Goal: Check status: Check status

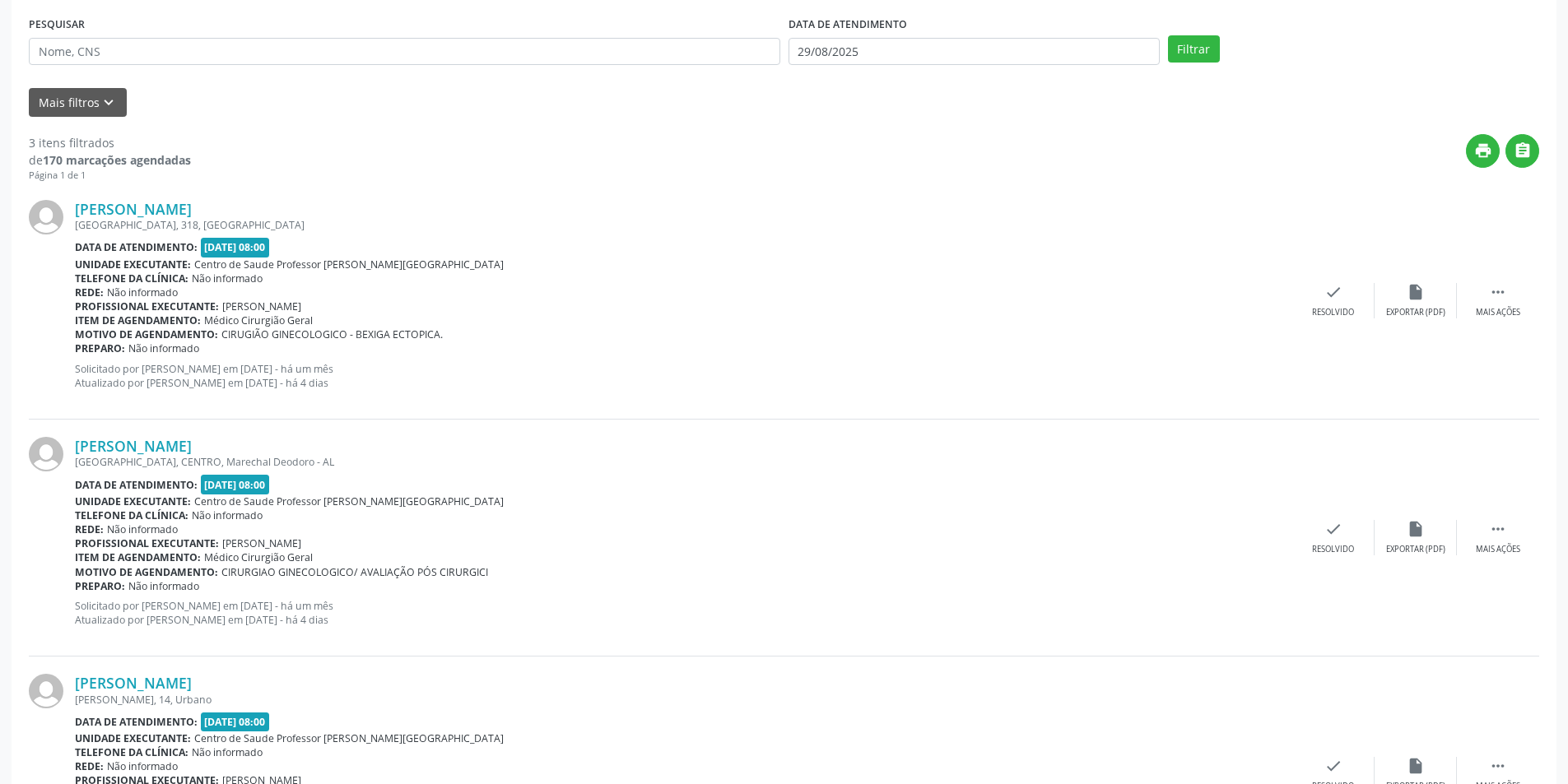
scroll to position [220, 0]
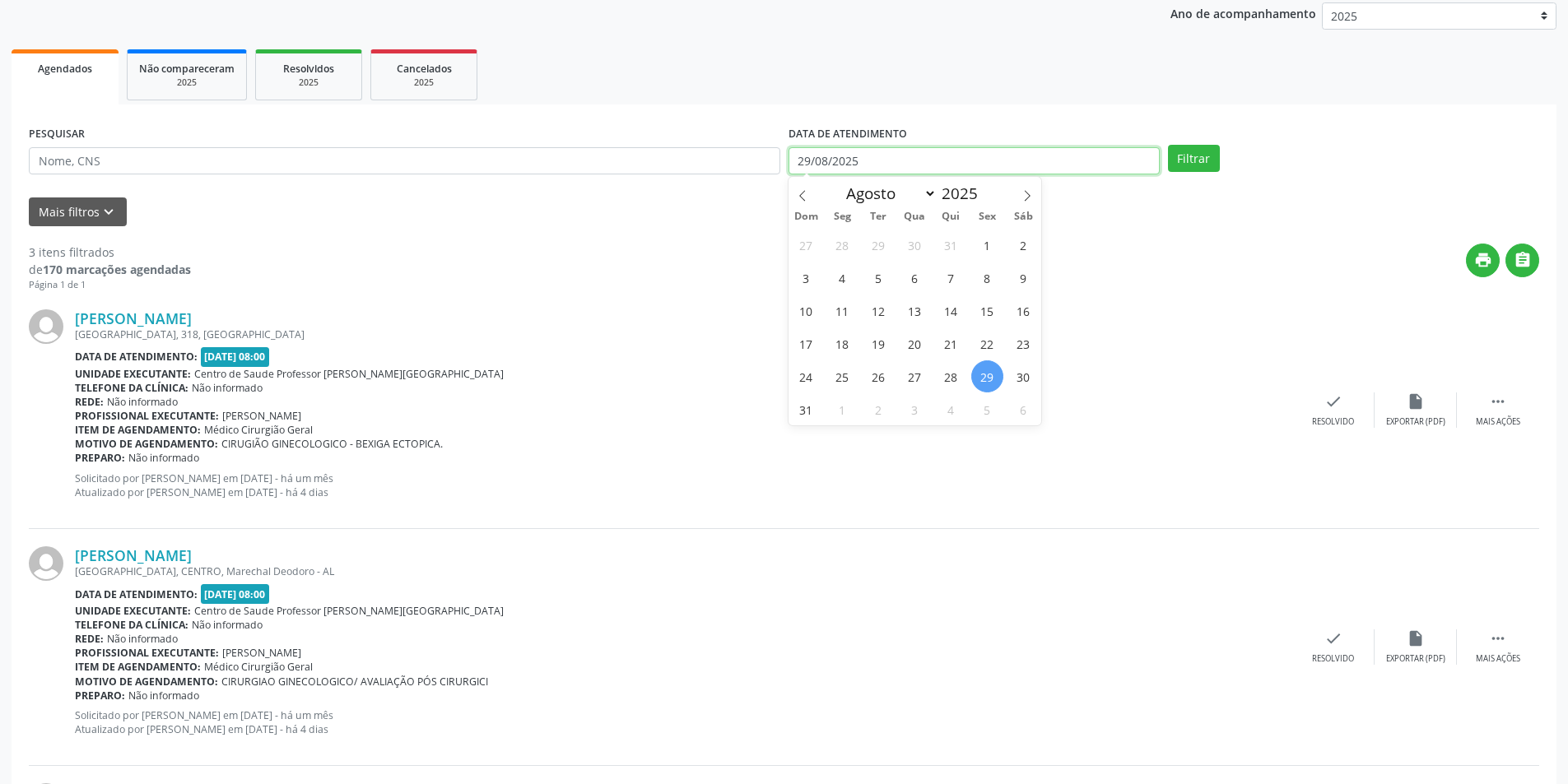
click at [917, 164] on input "29/08/2025" at bounding box center [974, 162] width 371 height 28
click at [954, 381] on span "28" at bounding box center [951, 377] width 33 height 32
type input "28/08/2025"
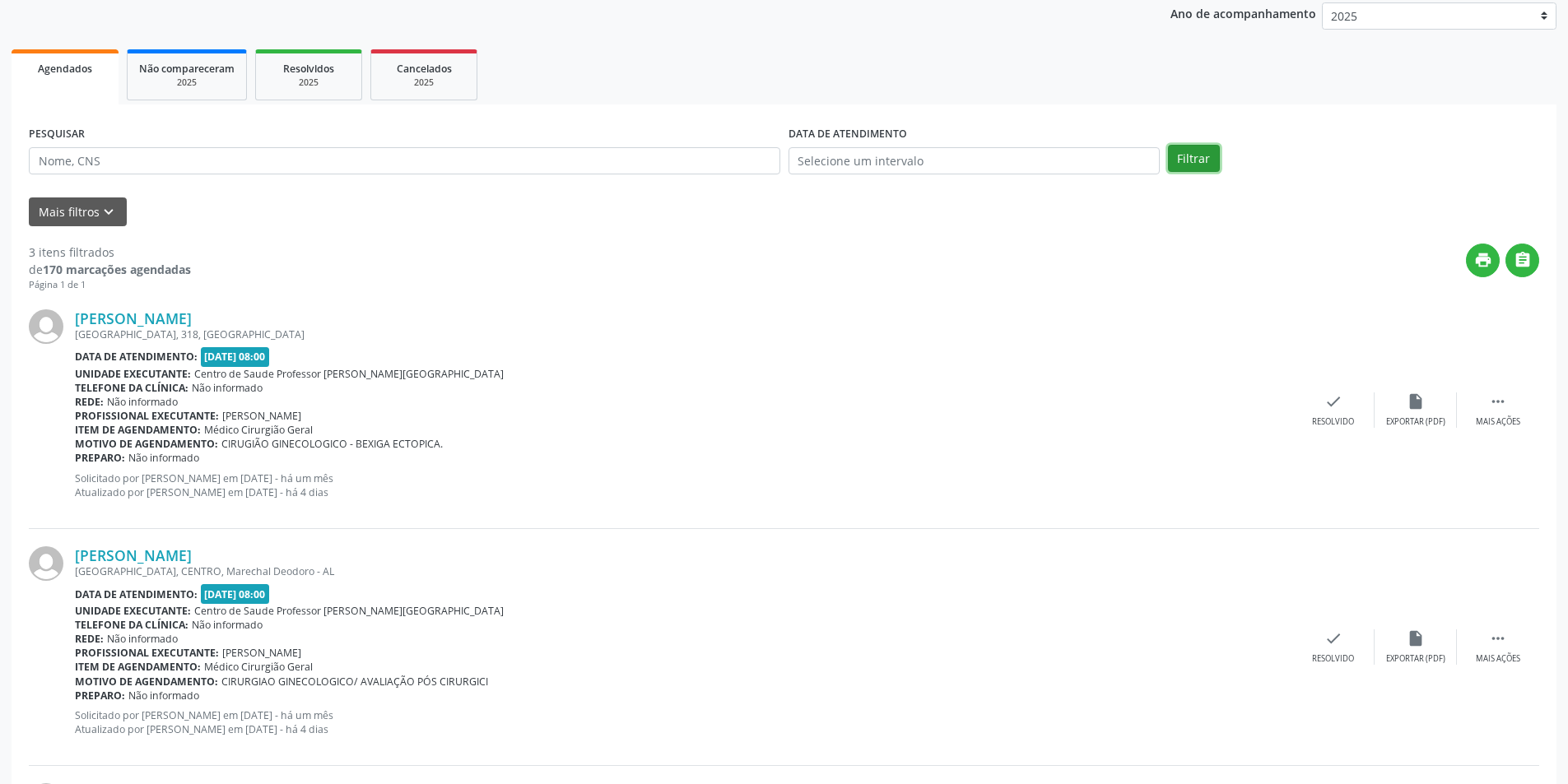
click at [1188, 160] on button "Filtrar" at bounding box center [1194, 159] width 52 height 28
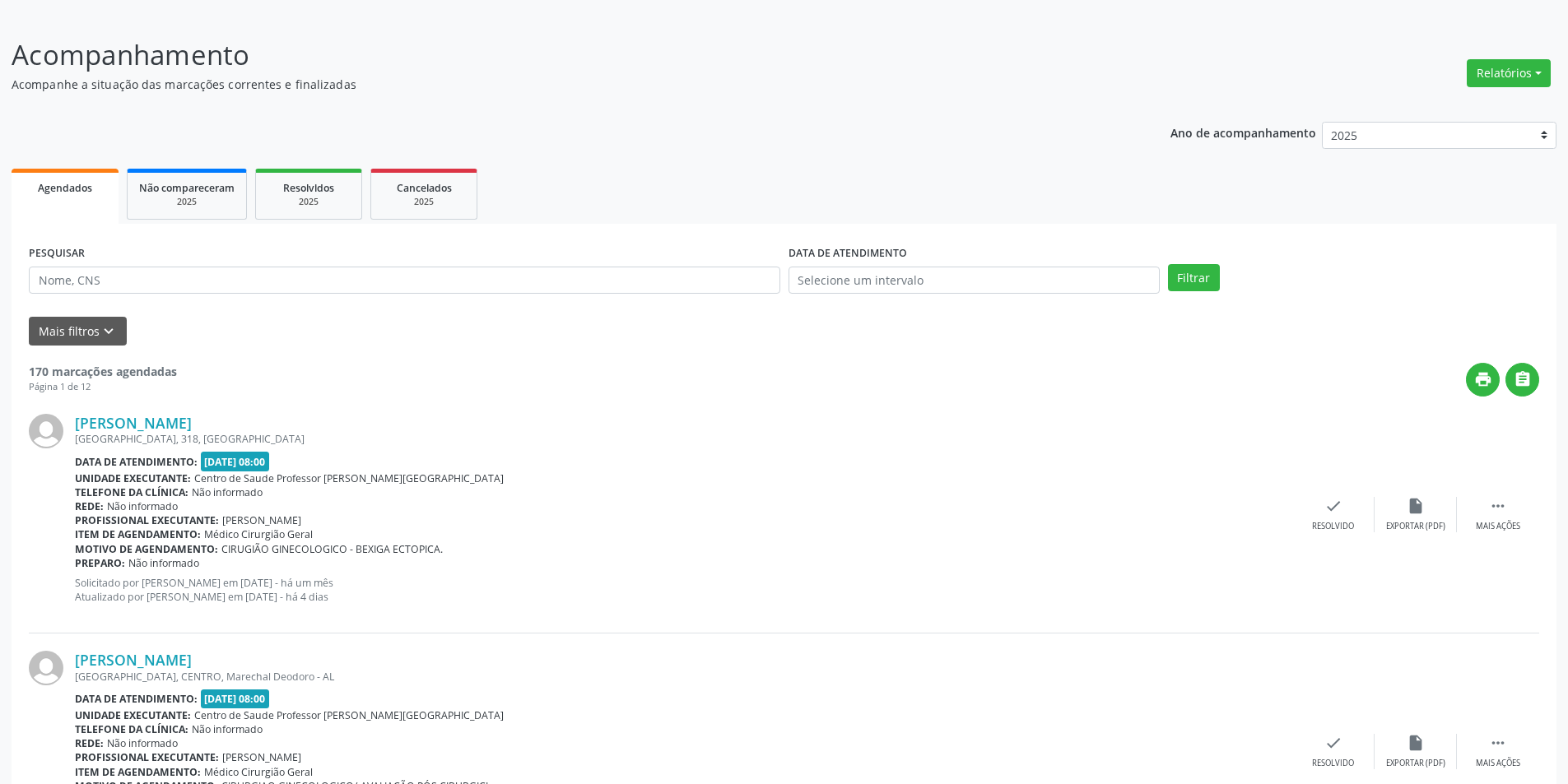
scroll to position [82, 0]
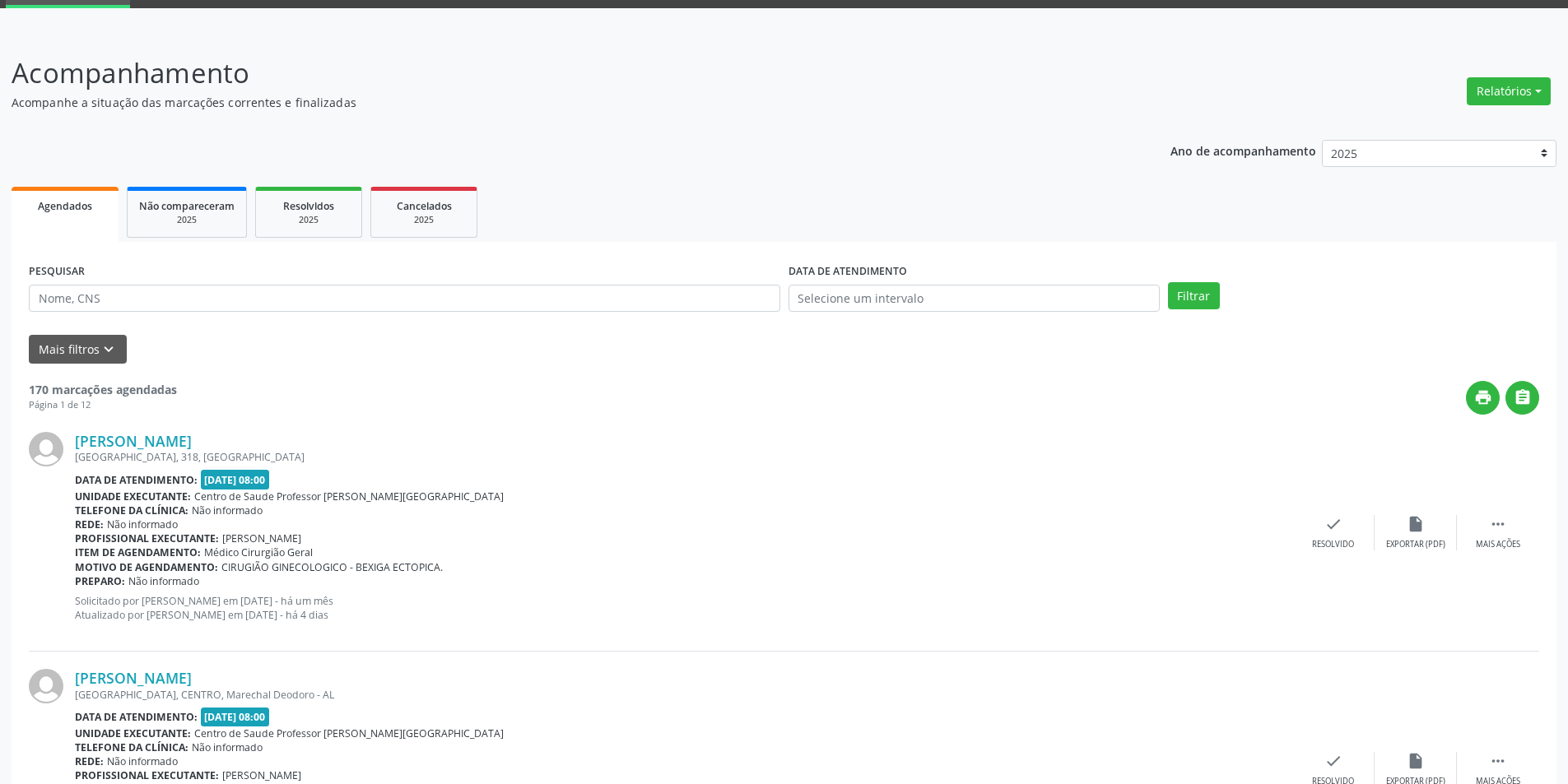
click at [39, 209] on span "Agendados" at bounding box center [64, 206] width 54 height 14
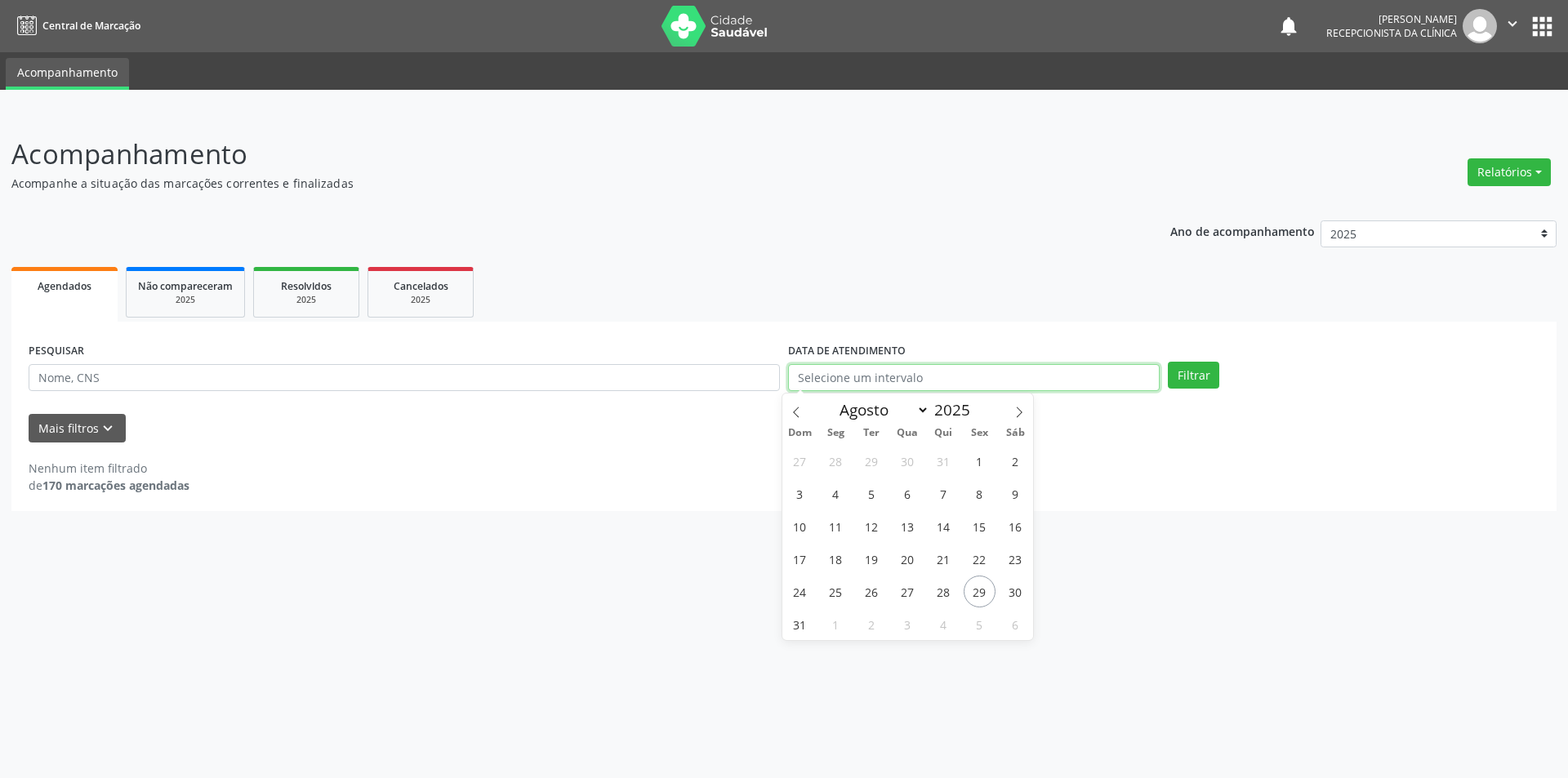
click at [804, 374] on input "text" at bounding box center [973, 378] width 371 height 28
click at [981, 595] on span "29" at bounding box center [979, 591] width 32 height 32
type input "29/08/2025"
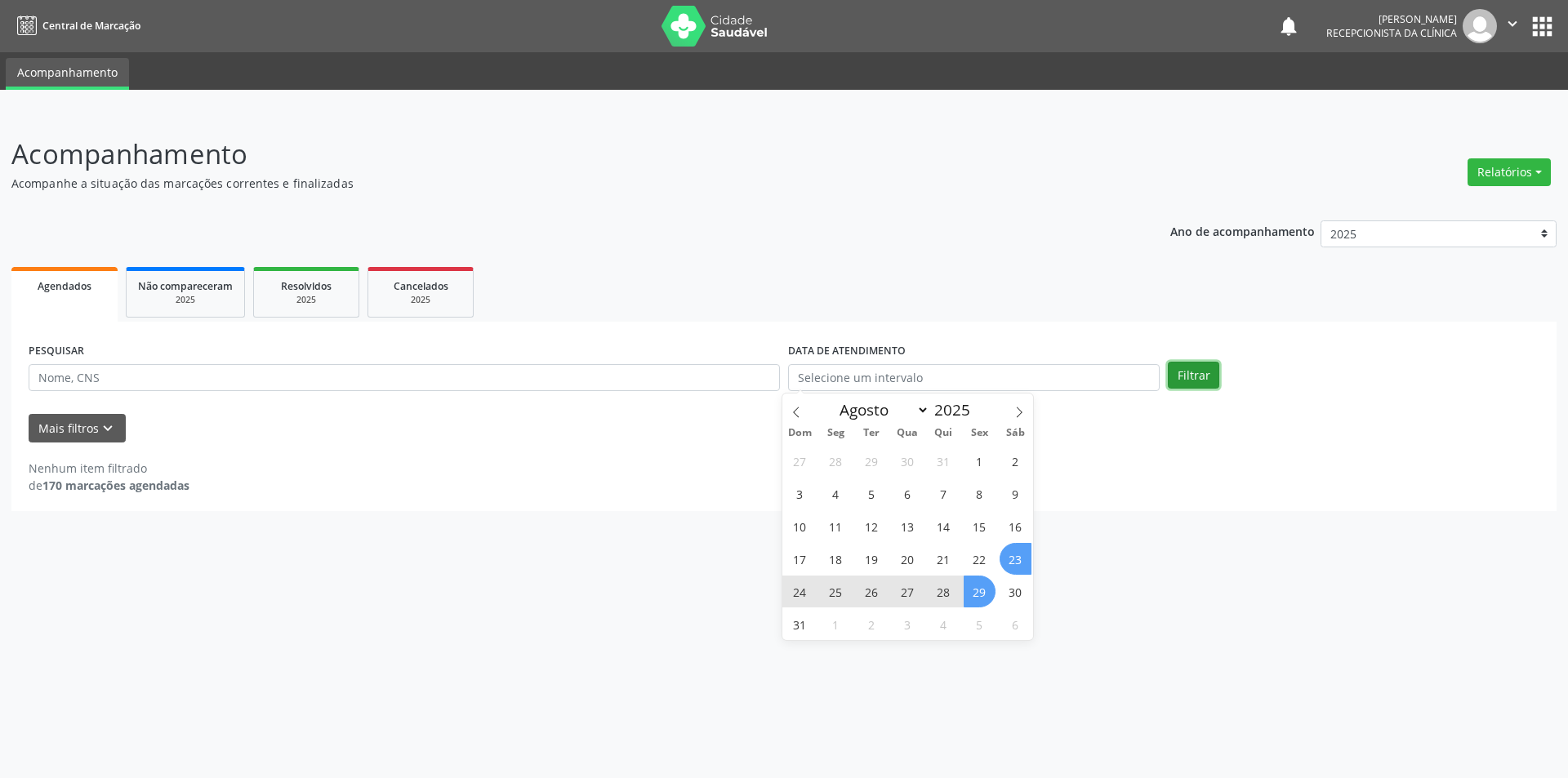
click at [1194, 384] on button "Filtrar" at bounding box center [1193, 375] width 51 height 28
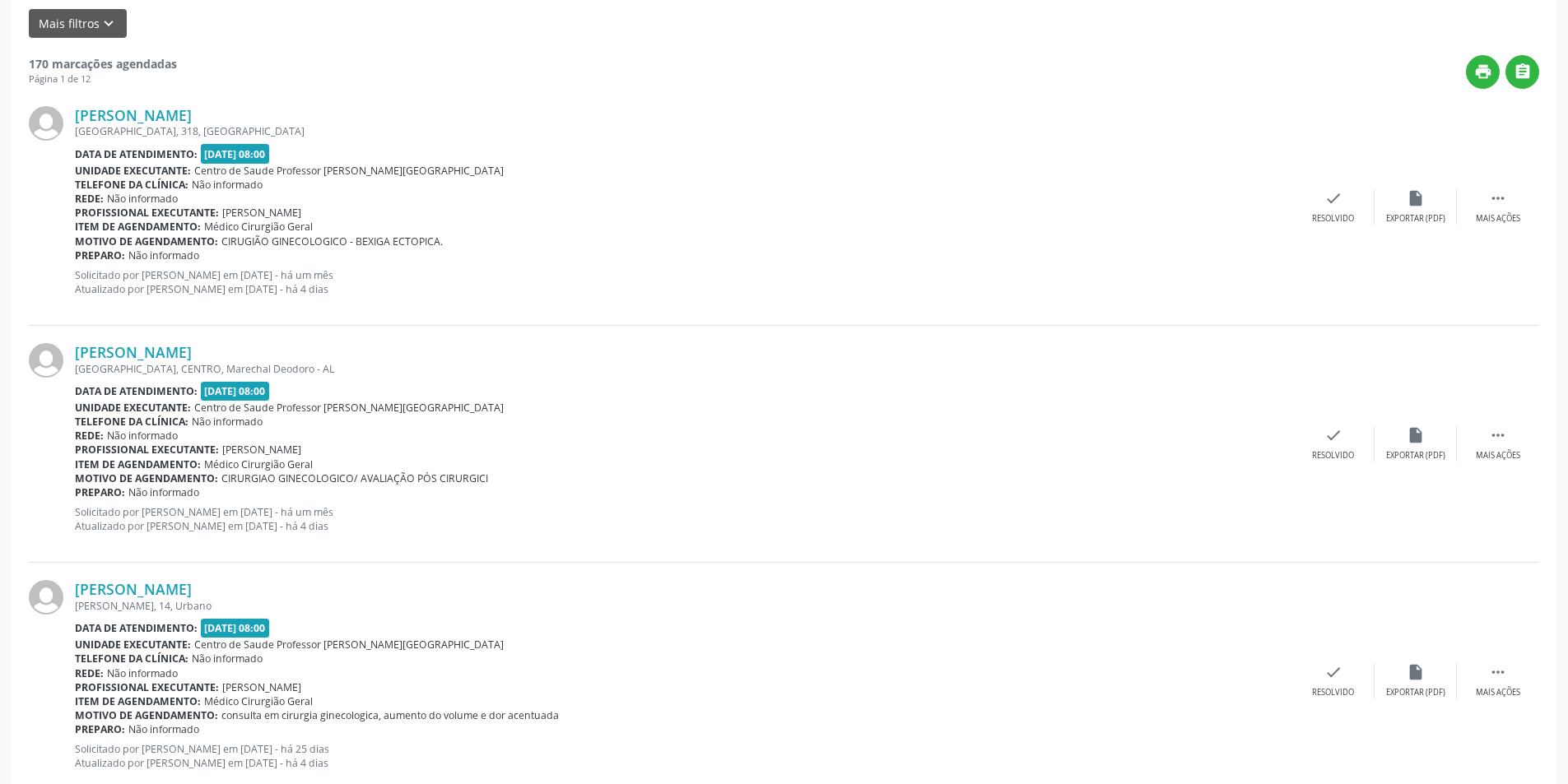
scroll to position [412, 0]
